Goal: Task Accomplishment & Management: Complete application form

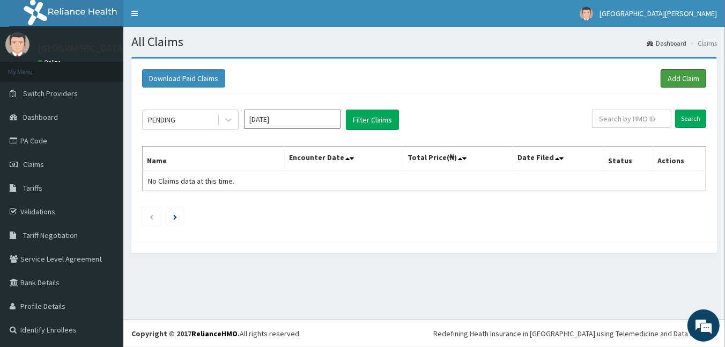
click at [683, 73] on link "Add Claim" at bounding box center [684, 78] width 46 height 18
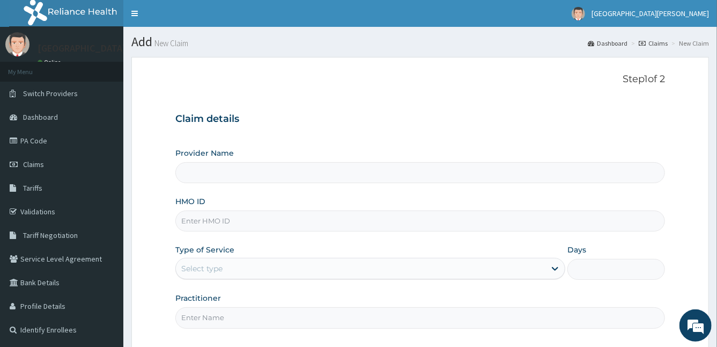
type input "[GEOGRAPHIC_DATA]"
click at [249, 218] on input "HMO ID" at bounding box center [420, 220] width 490 height 21
type input "HSE/10045/A"
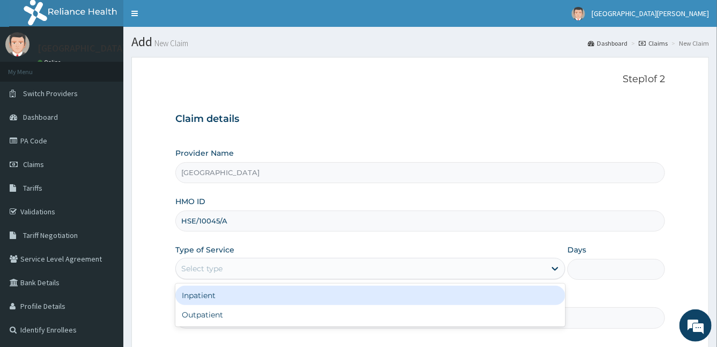
click at [220, 267] on div "Select type" at bounding box center [201, 268] width 41 height 11
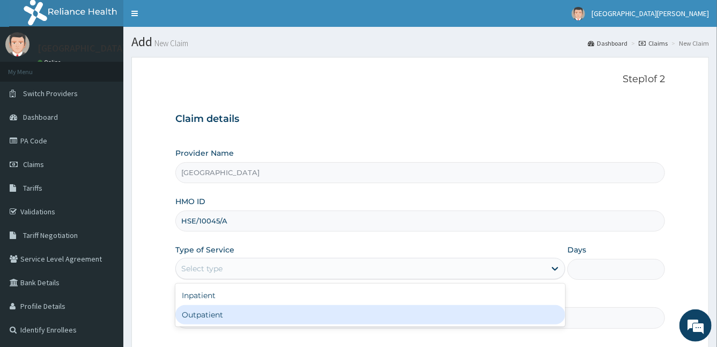
click at [205, 311] on div "Outpatient" at bounding box center [370, 314] width 391 height 19
type input "1"
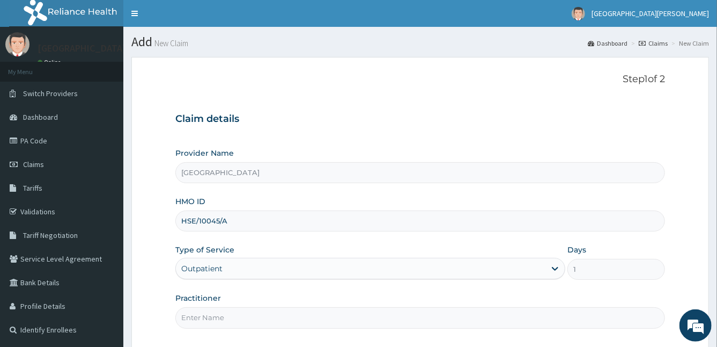
click at [205, 311] on input "Practitioner" at bounding box center [420, 317] width 490 height 21
type input "DR MIRACLE"
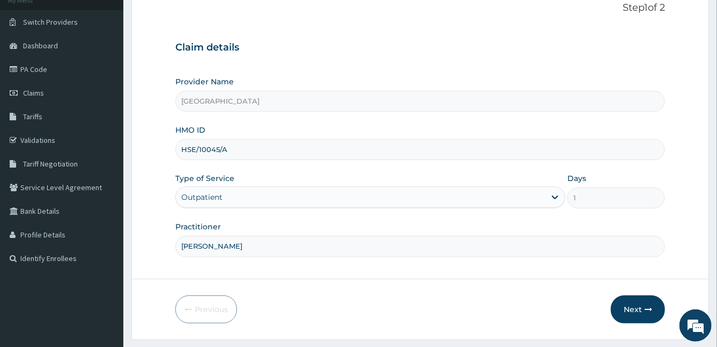
scroll to position [99, 0]
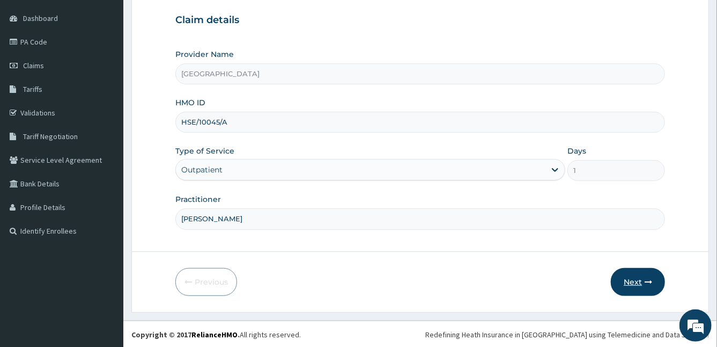
click at [624, 280] on button "Next" at bounding box center [638, 282] width 54 height 28
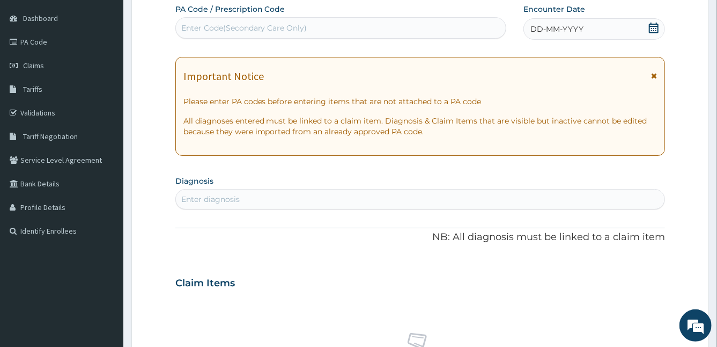
click at [396, 25] on div "Enter Code(Secondary Care Only)" at bounding box center [341, 27] width 330 height 17
paste input "PA/66346A"
type input "PA/66346A"
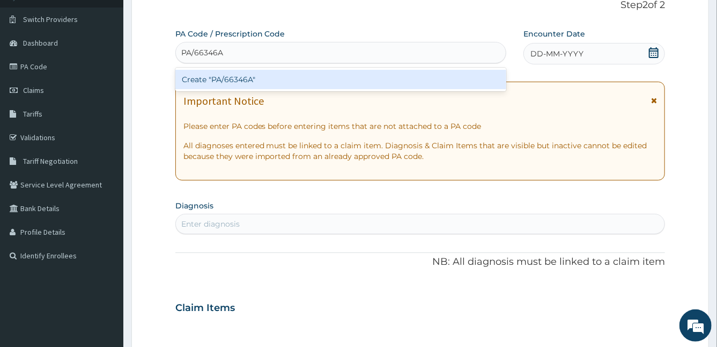
scroll to position [72, 0]
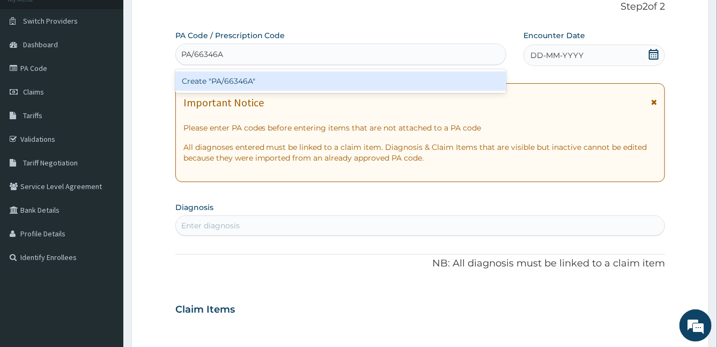
click at [294, 78] on div "Create "PA/66346A"" at bounding box center [340, 80] width 331 height 19
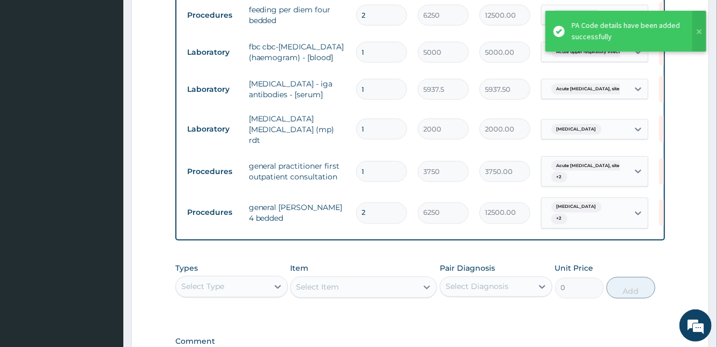
scroll to position [944, 0]
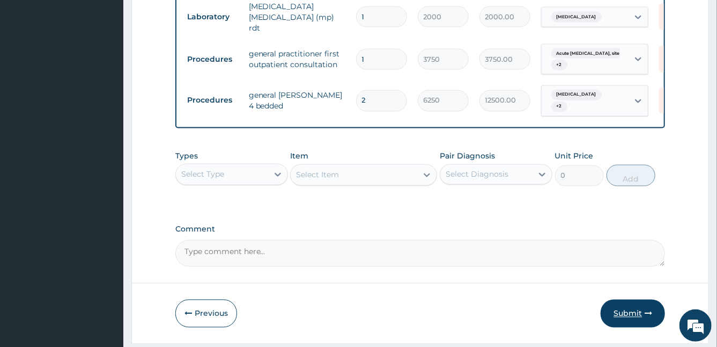
click at [634, 299] on button "Submit" at bounding box center [633, 313] width 64 height 28
